Goal: Register for event/course

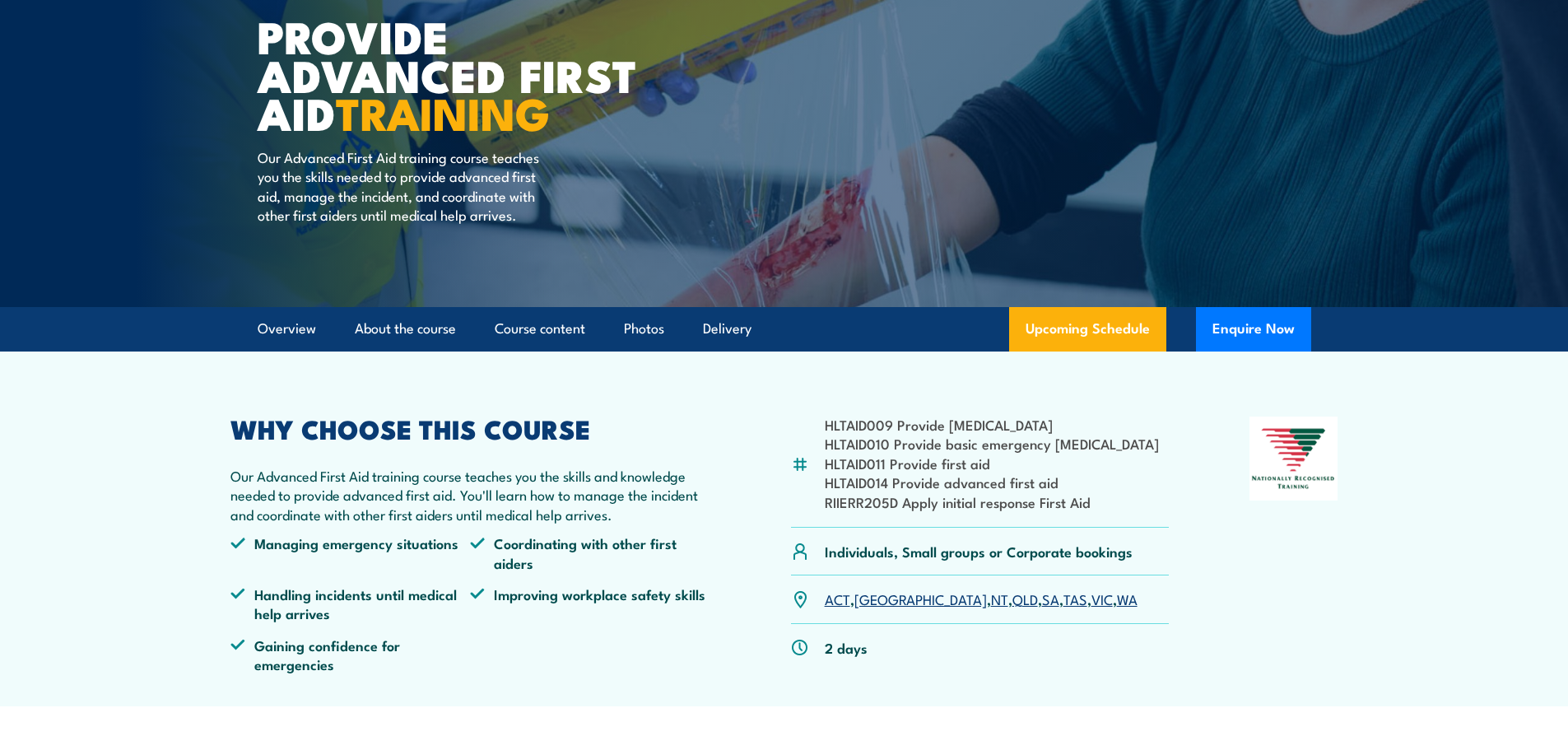
click at [1042, 594] on link "SA" at bounding box center [1050, 599] width 17 height 20
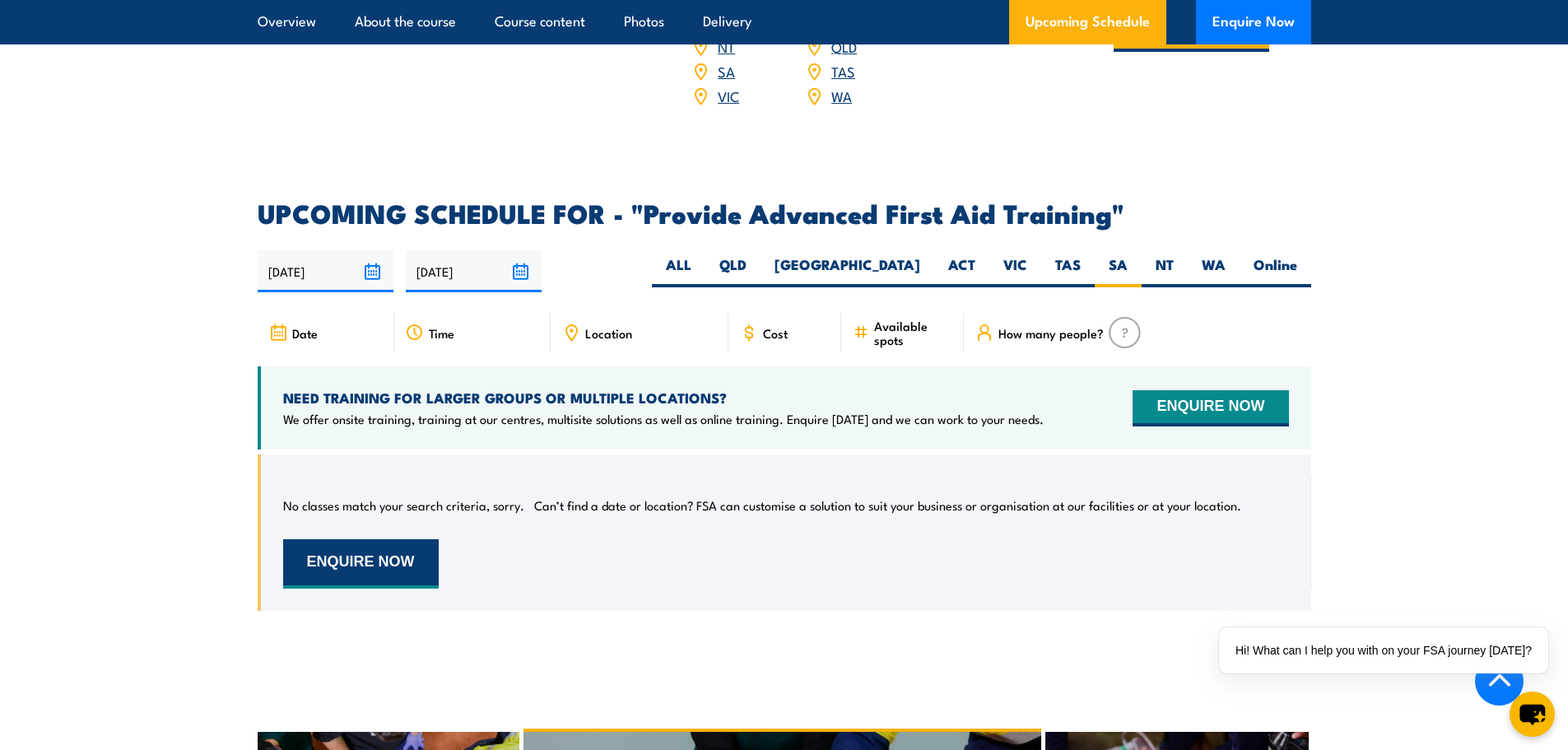
scroll to position [2532, 0]
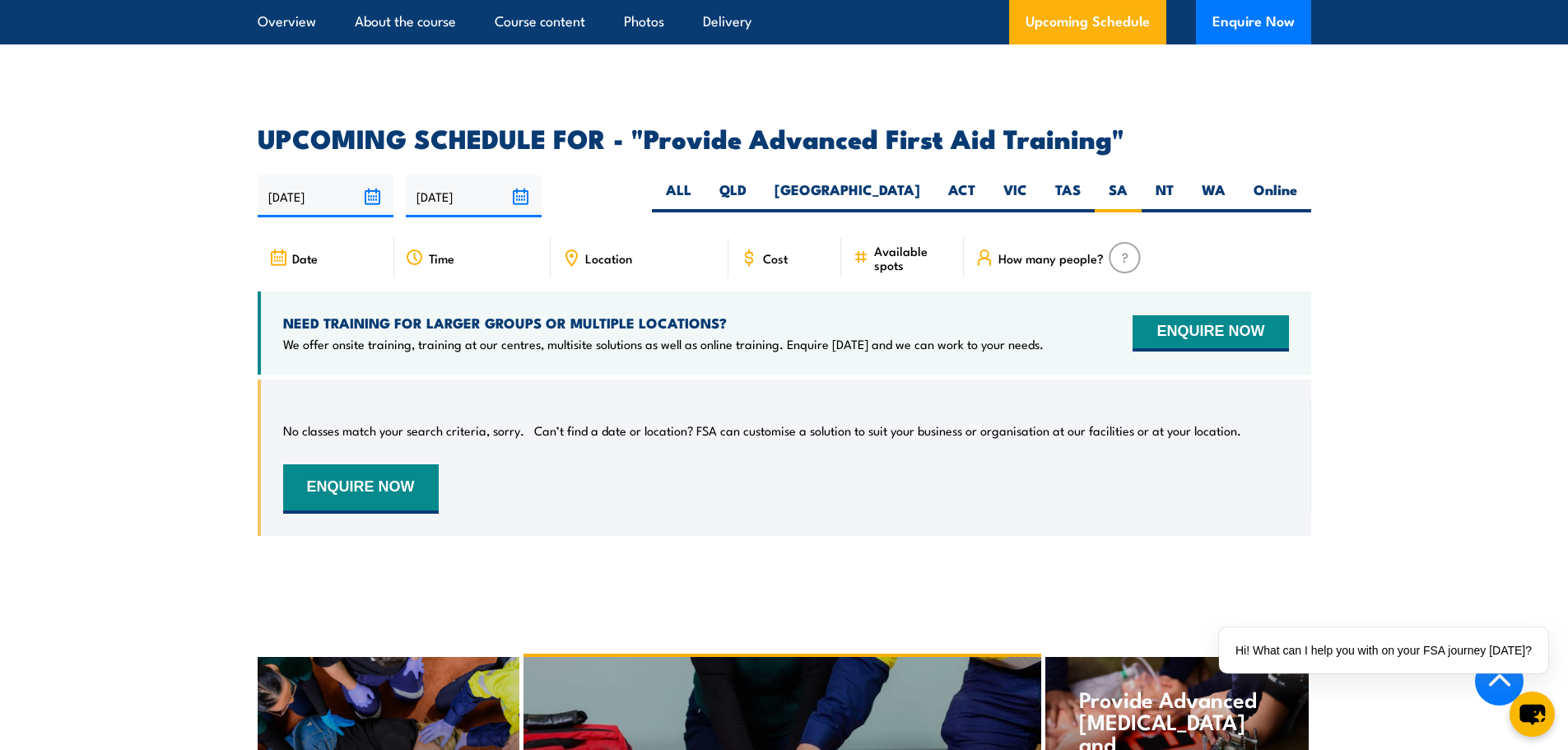
click at [613, 251] on span "Location" at bounding box center [608, 258] width 47 height 14
click at [608, 251] on span "Location" at bounding box center [608, 258] width 47 height 14
click at [575, 249] on icon at bounding box center [571, 257] width 18 height 18
click at [1134, 181] on label "SA" at bounding box center [1118, 197] width 47 height 32
click at [1134, 181] on input "SA" at bounding box center [1133, 186] width 11 height 11
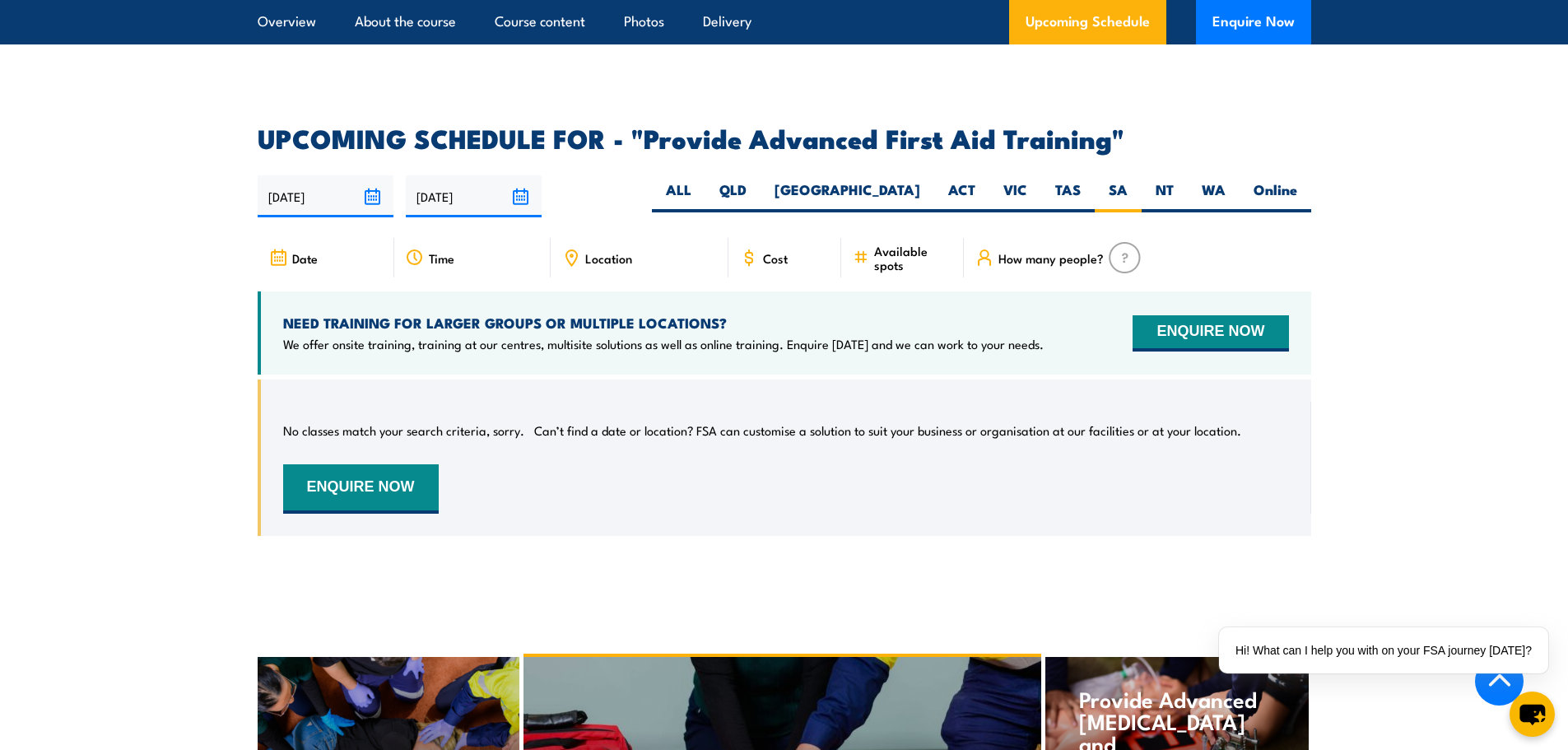
click at [302, 251] on span "Date" at bounding box center [305, 258] width 26 height 14
click at [309, 175] on input "25/09/2025" at bounding box center [325, 196] width 136 height 42
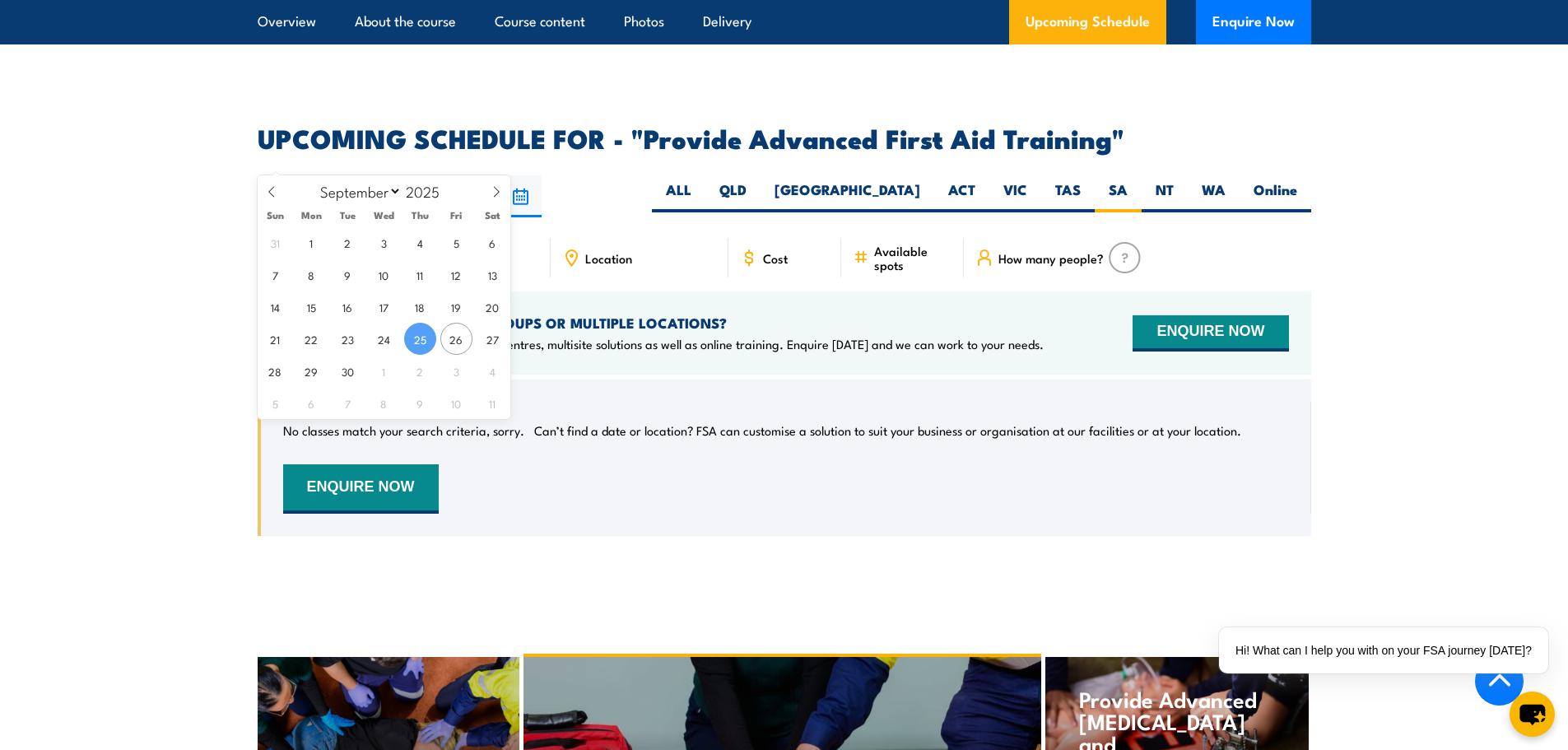
click at [310, 175] on input "25/09/2025" at bounding box center [325, 196] width 136 height 42
click at [581, 175] on div "25/09/2025 24/03/2026" at bounding box center [784, 196] width 1053 height 42
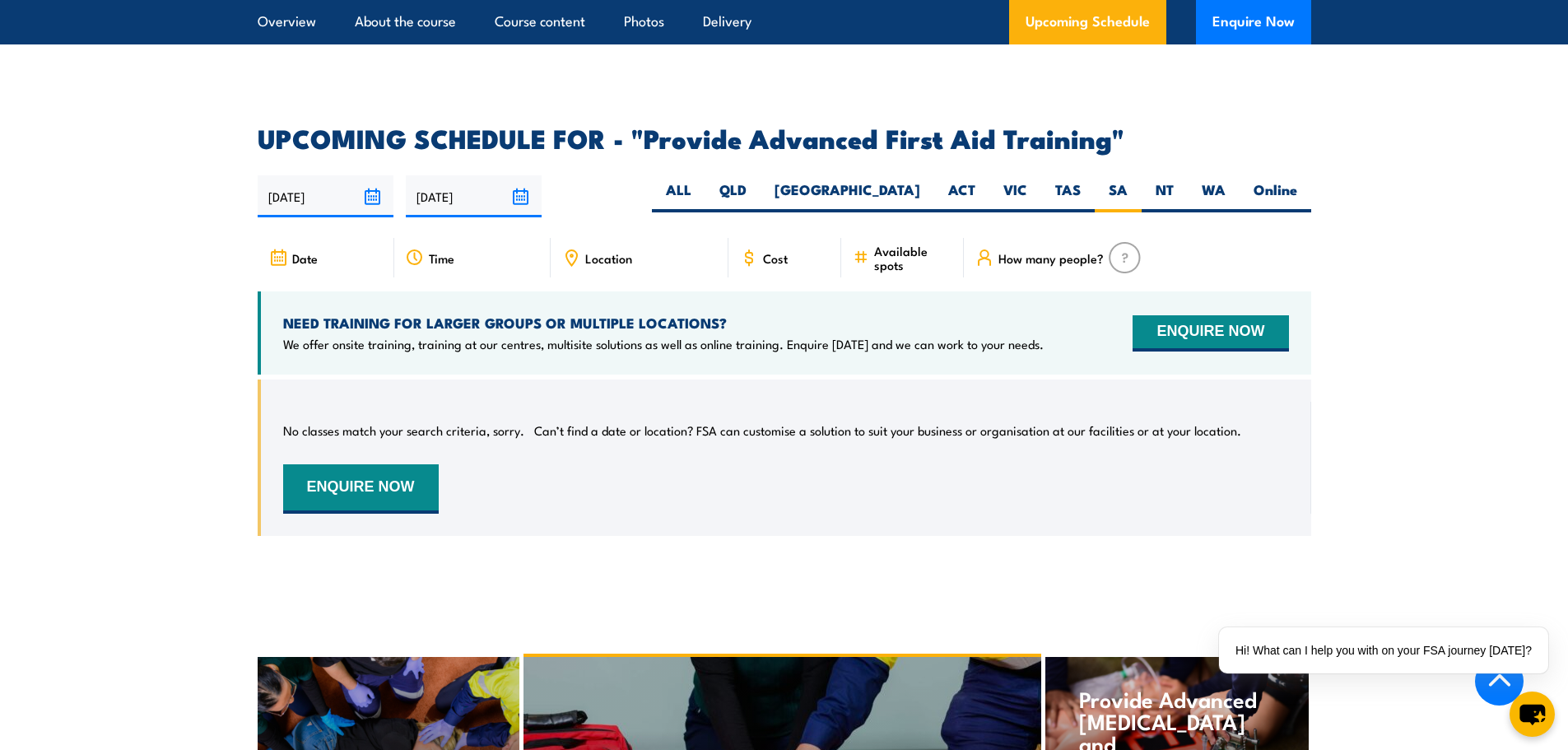
click at [571, 249] on icon at bounding box center [571, 257] width 18 height 18
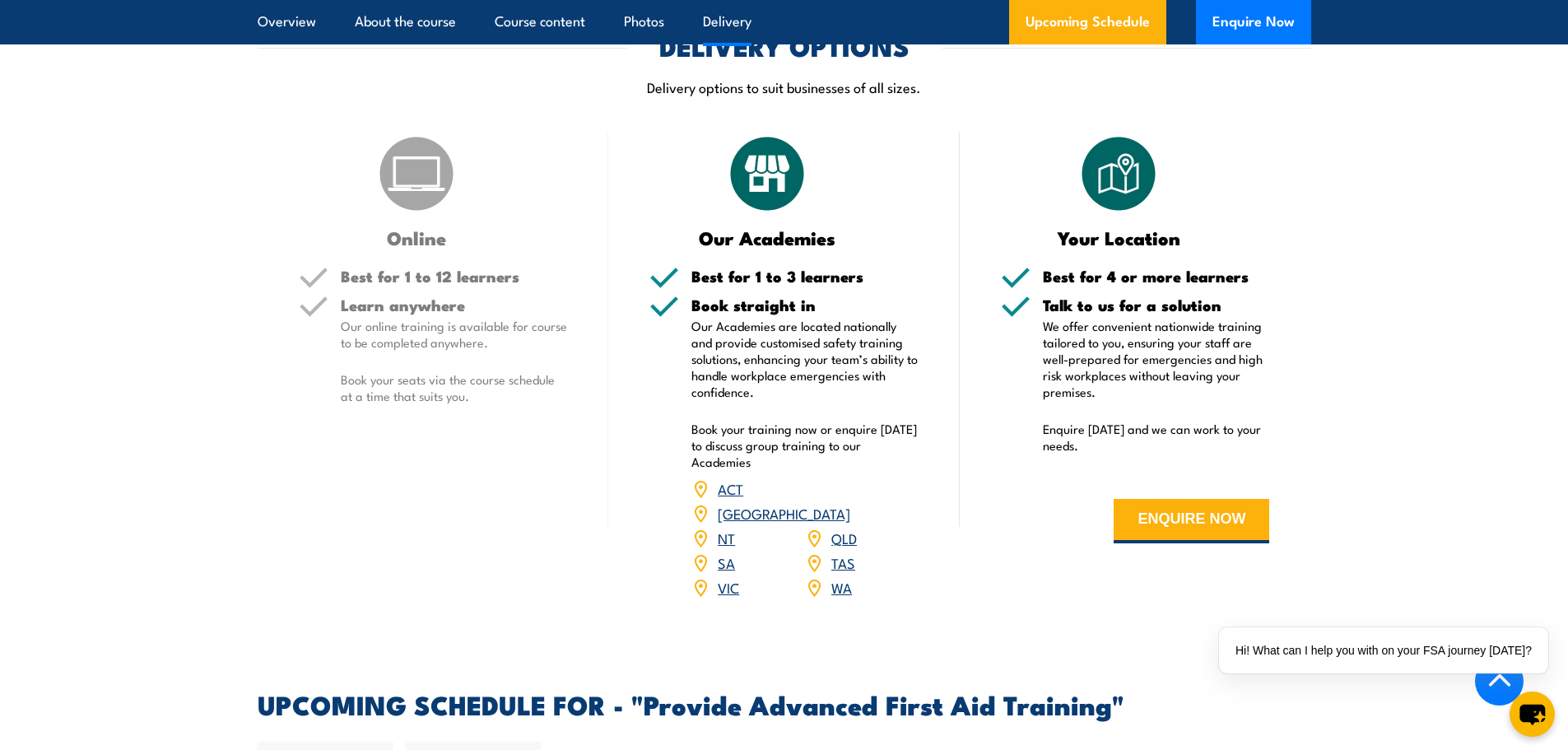
scroll to position [1956, 0]
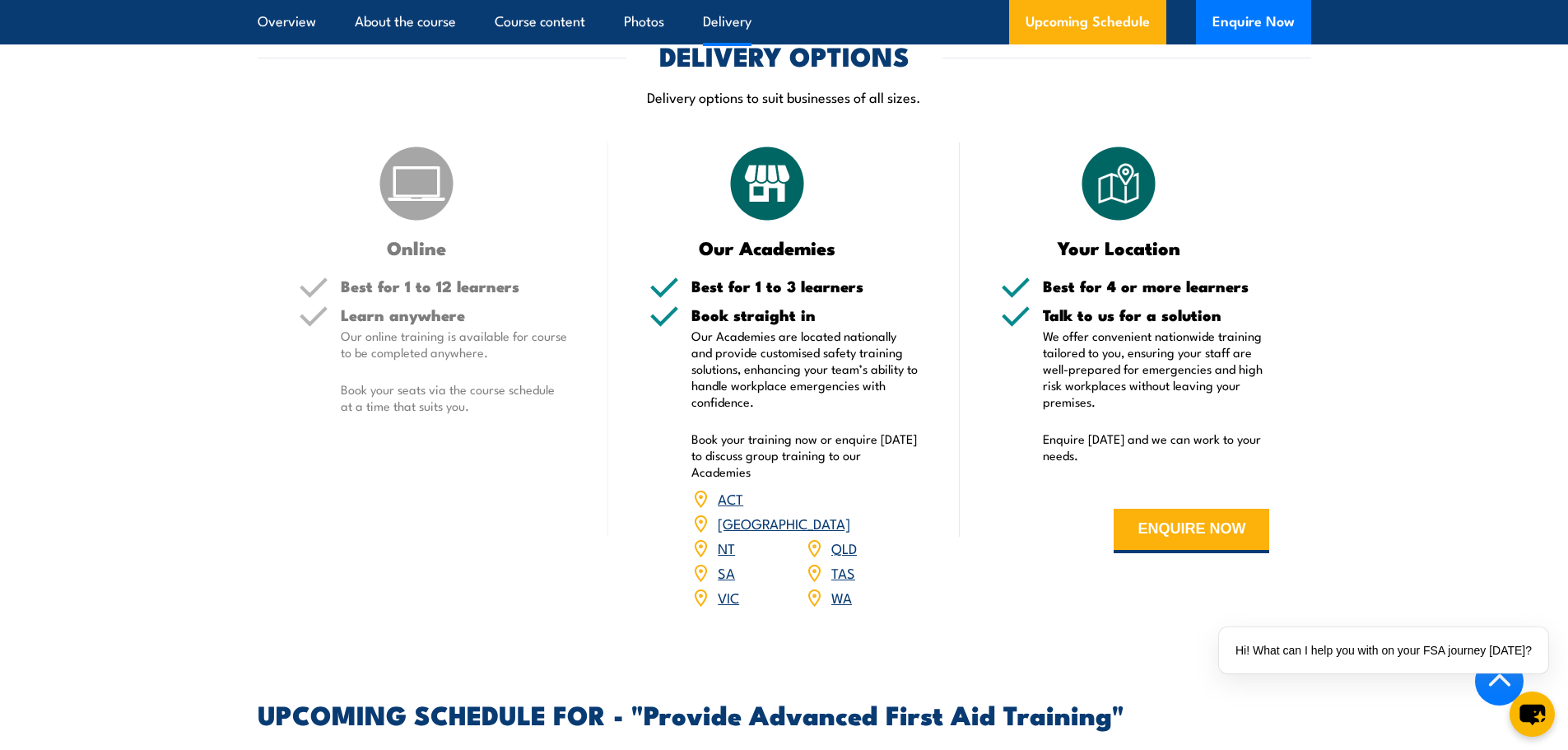
click at [726, 562] on link "SA" at bounding box center [725, 572] width 17 height 20
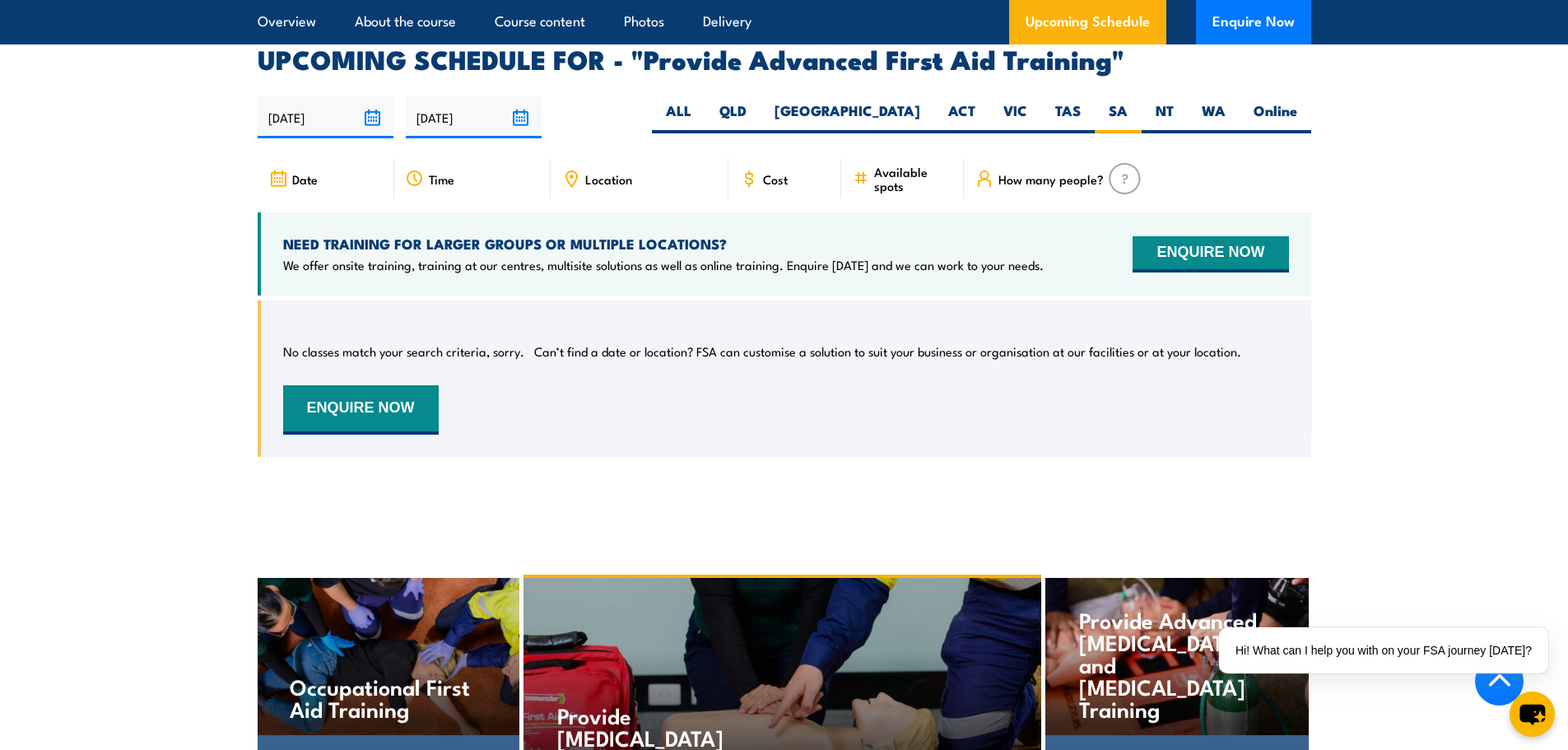
scroll to position [2615, 0]
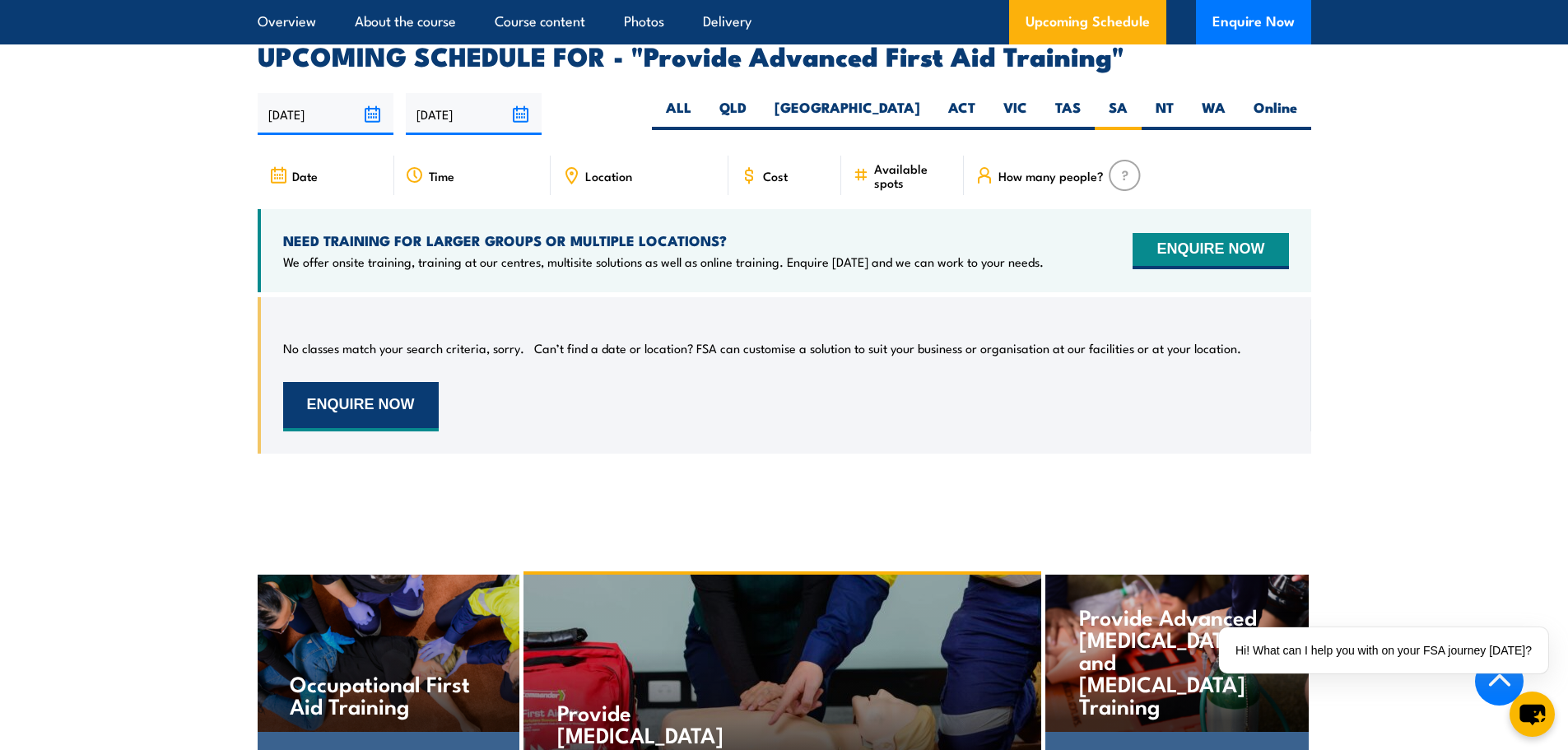
click at [361, 383] on button "ENQUIRE NOW" at bounding box center [361, 407] width 155 height 49
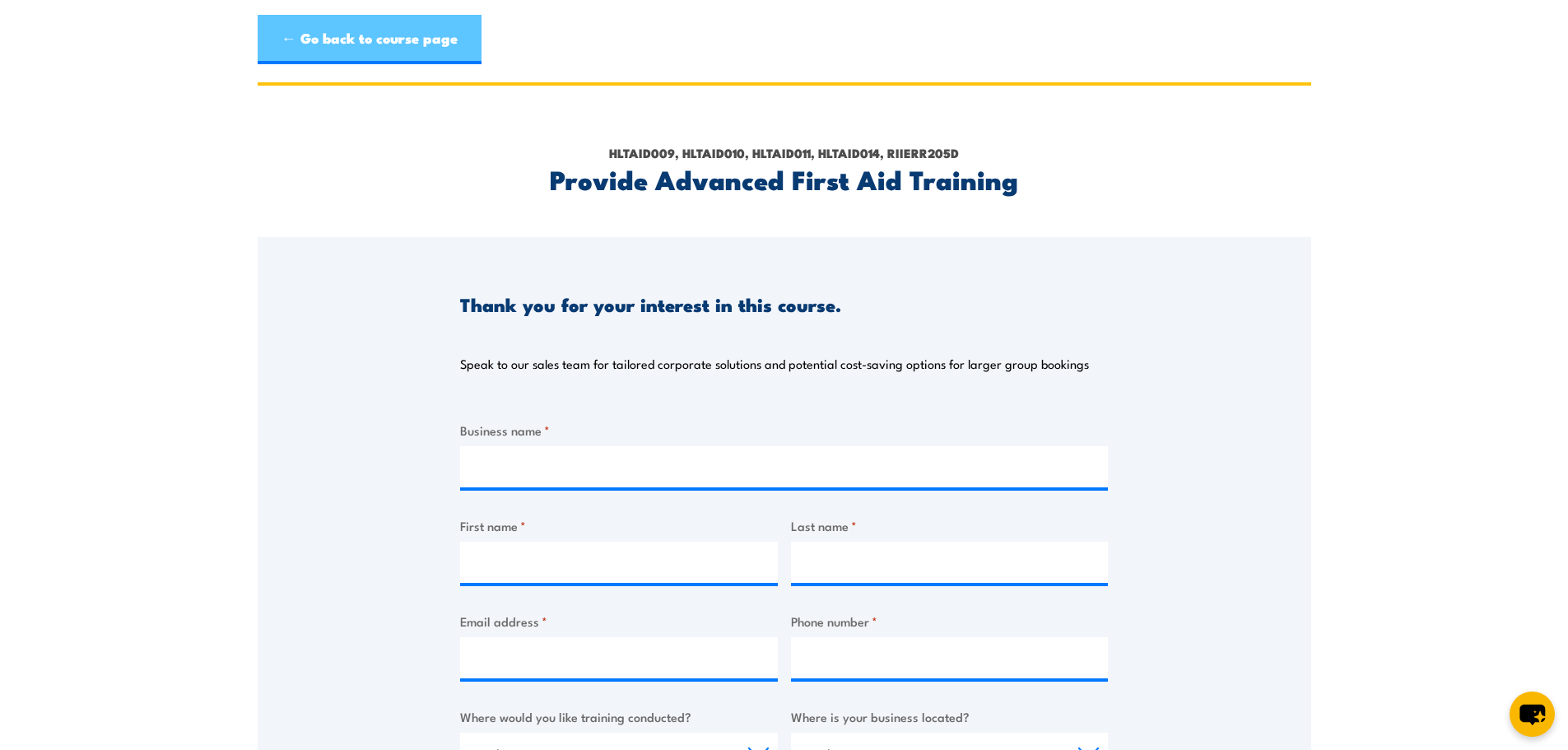
click at [343, 44] on link "← Go back to course page" at bounding box center [369, 39] width 224 height 49
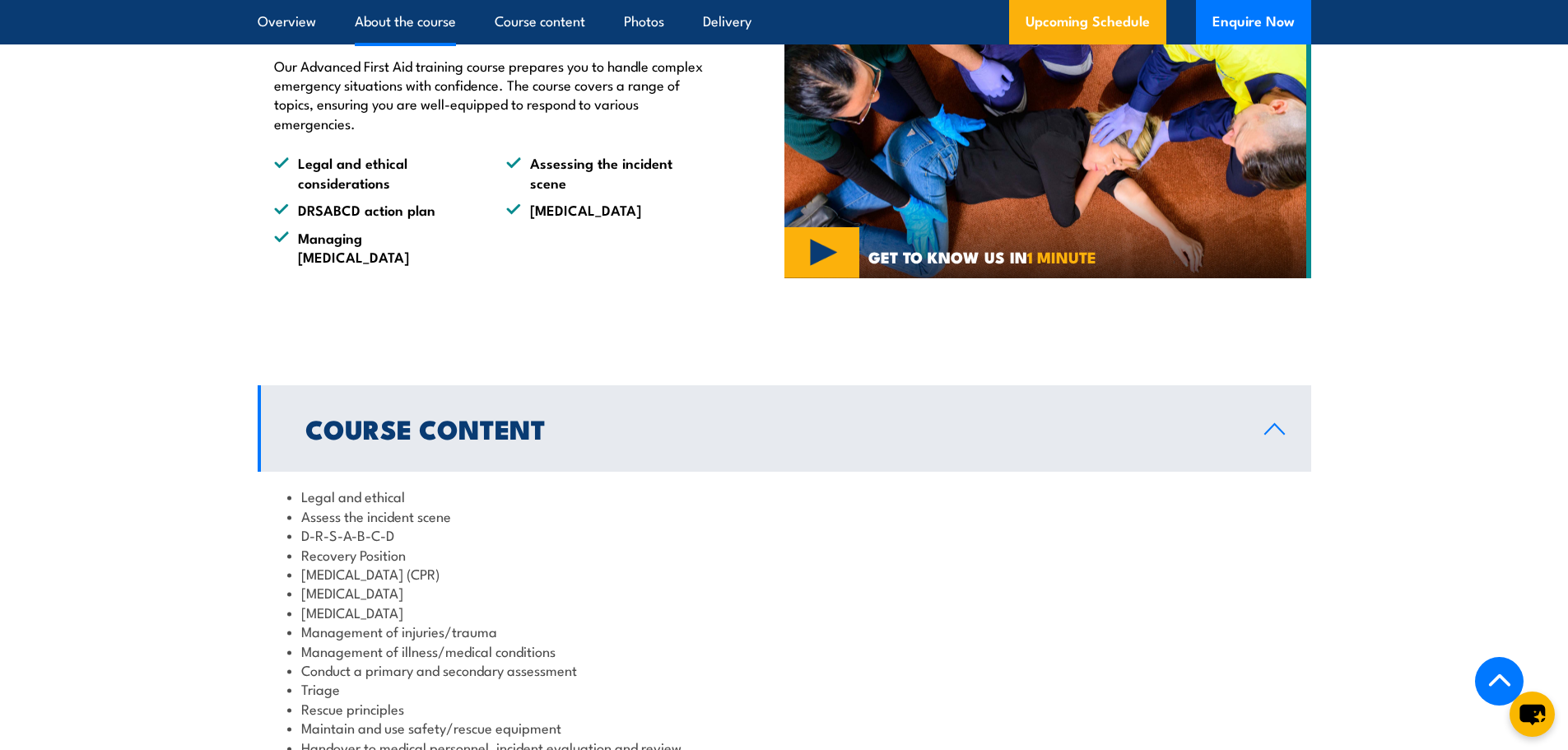
scroll to position [803, 0]
